Goal: Book appointment/travel/reservation

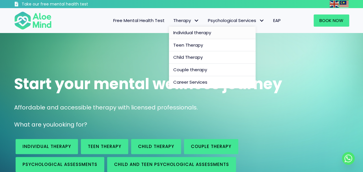
click at [194, 32] on span "Individual therapy" at bounding box center [192, 32] width 38 height 6
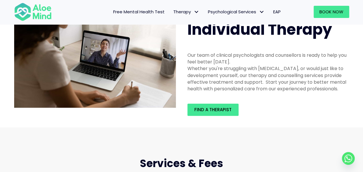
scroll to position [21, 0]
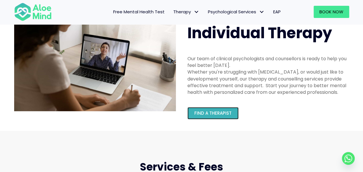
click at [221, 116] on link "Find a therapist" at bounding box center [213, 113] width 51 height 12
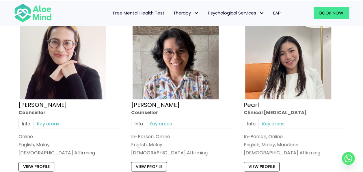
scroll to position [1182, 0]
click at [42, 162] on link "View profile" at bounding box center [36, 166] width 36 height 9
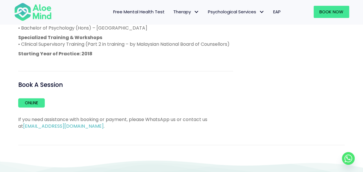
scroll to position [412, 0]
click at [33, 98] on link "Online" at bounding box center [31, 102] width 27 height 9
